Goal: Communication & Community: Ask a question

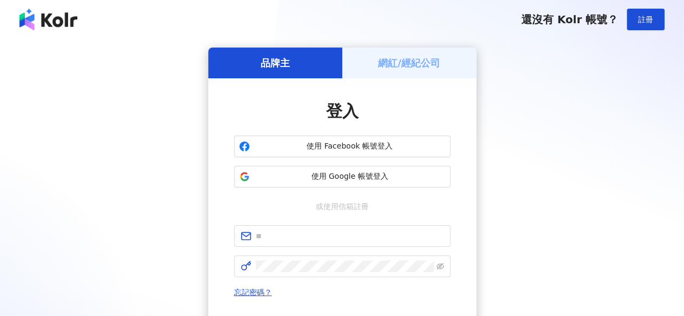
click at [413, 64] on h5 "網紅/經紀公司" at bounding box center [409, 63] width 62 height 14
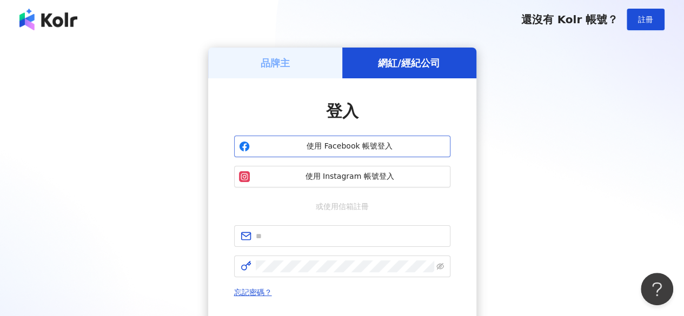
click at [367, 149] on span "使用 Facebook 帳號登入" at bounding box center [349, 146] width 191 height 11
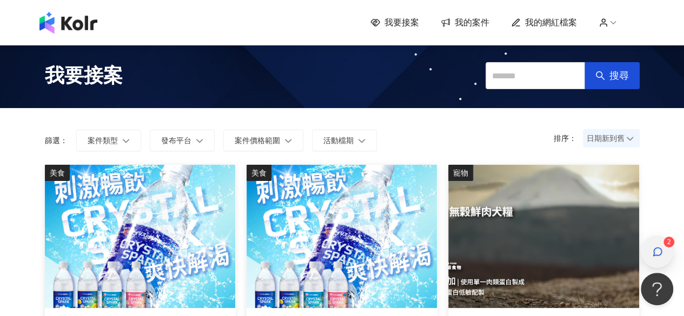
click at [656, 251] on icon "button" at bounding box center [657, 251] width 11 height 11
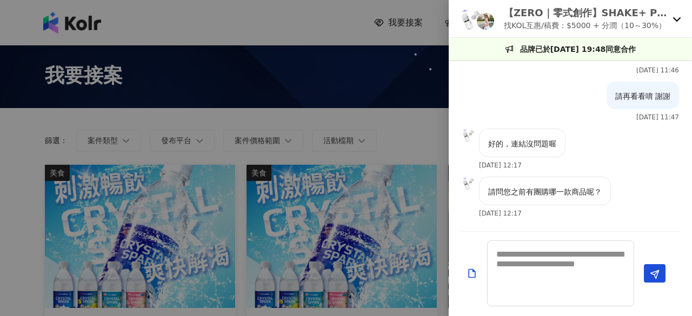
scroll to position [423, 0]
click at [527, 257] on textarea at bounding box center [560, 273] width 147 height 66
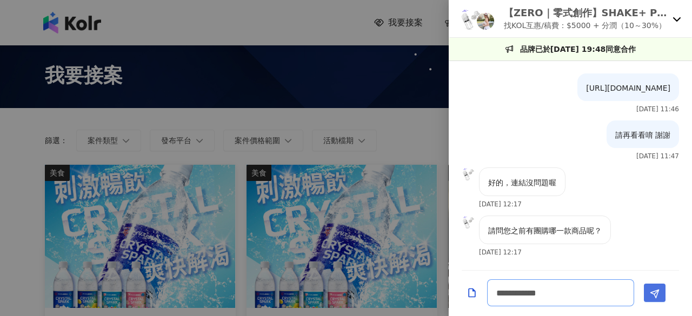
type textarea "**********"
click at [655, 297] on polygon "Send" at bounding box center [655, 294] width 8 height 8
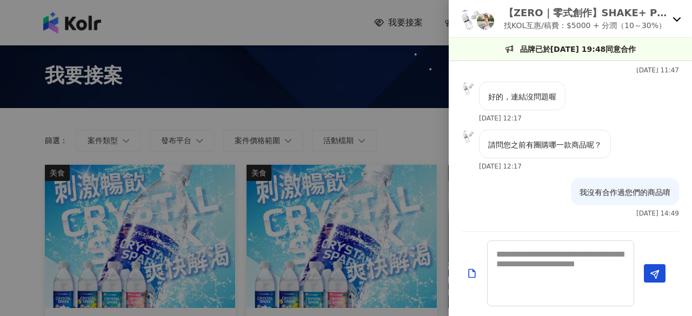
scroll to position [470, 0]
click at [566, 258] on textarea at bounding box center [560, 273] width 147 height 66
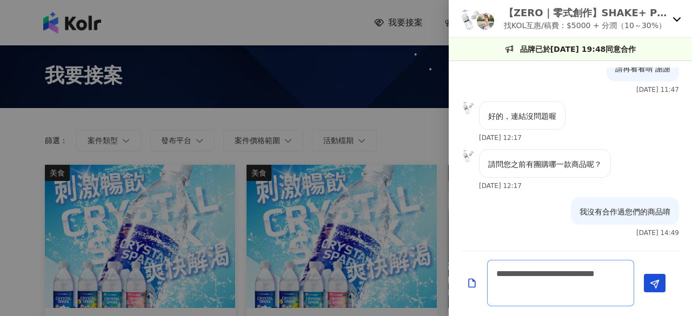
scroll to position [0, 0]
type textarea "**********"
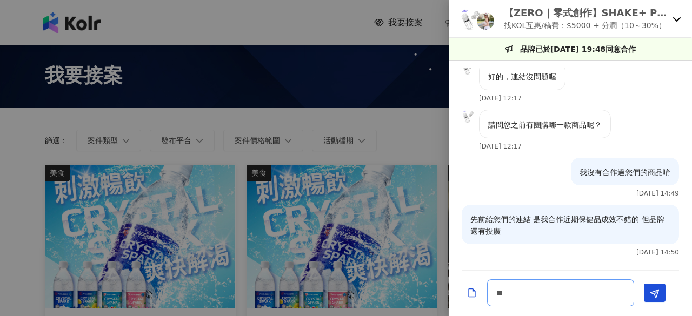
type textarea "*"
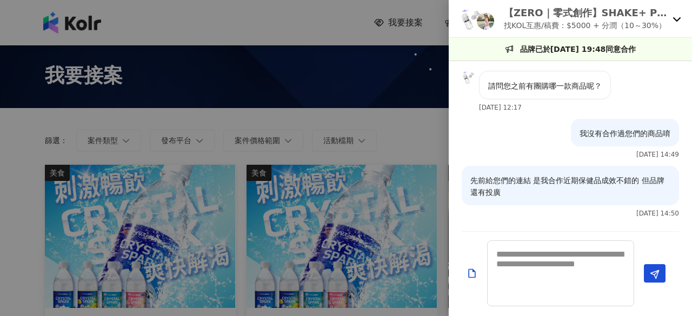
click at [675, 20] on icon at bounding box center [677, 19] width 8 height 4
click at [395, 66] on div at bounding box center [346, 158] width 692 height 316
